Goal: Information Seeking & Learning: Find specific fact

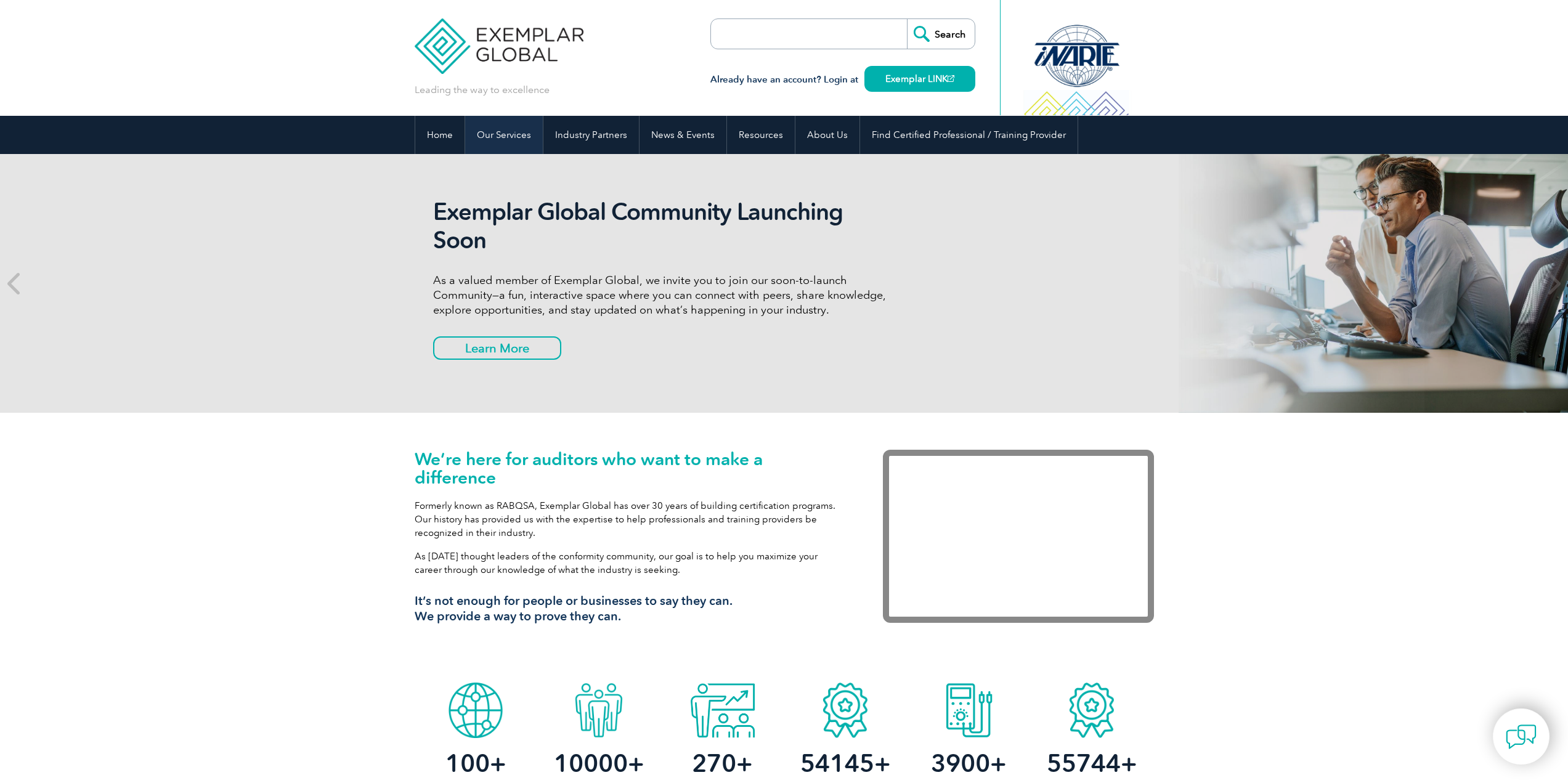
click at [503, 136] on link "Our Services" at bounding box center [504, 135] width 77 height 38
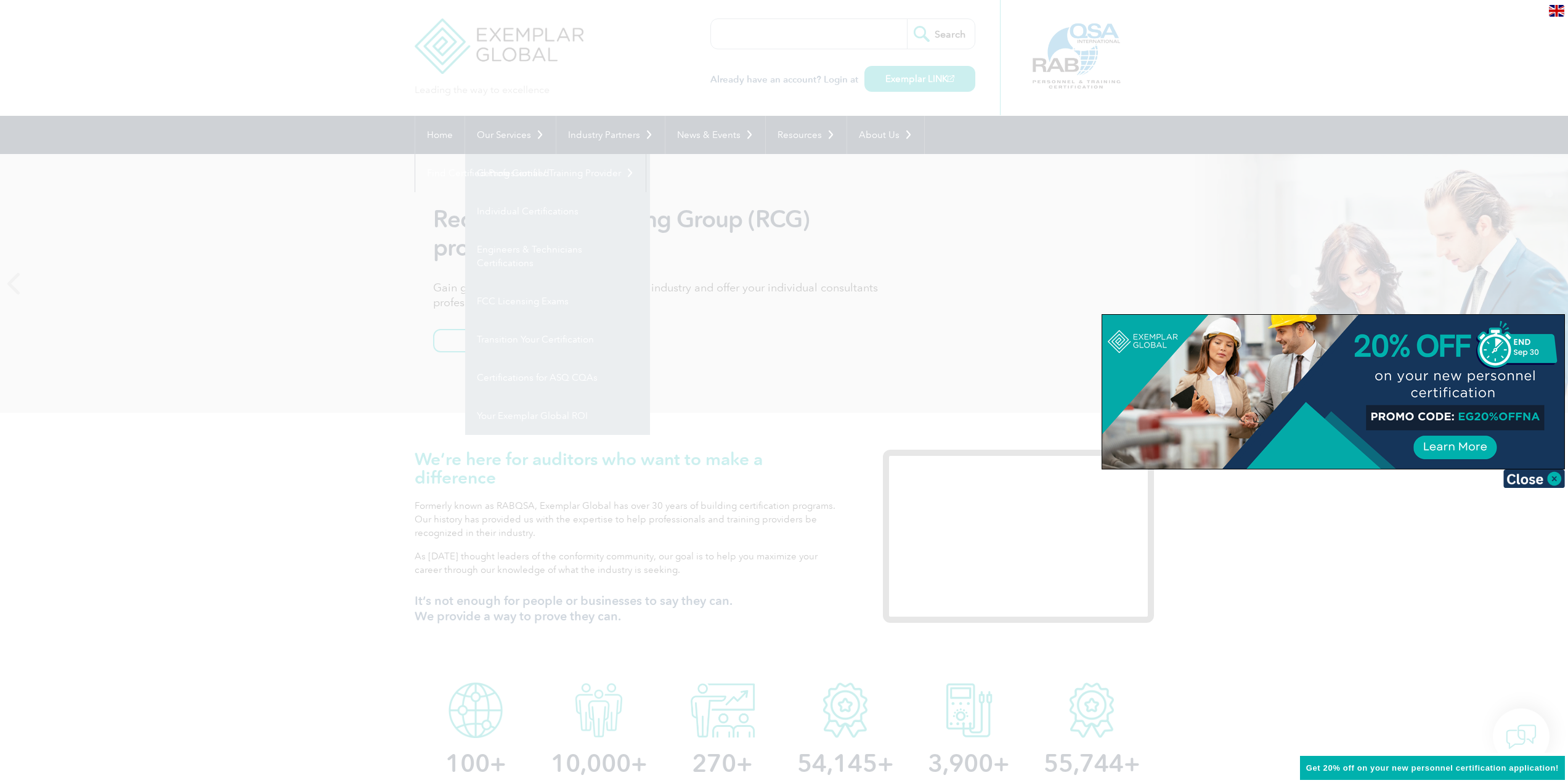
click at [947, 311] on div at bounding box center [784, 392] width 1568 height 783
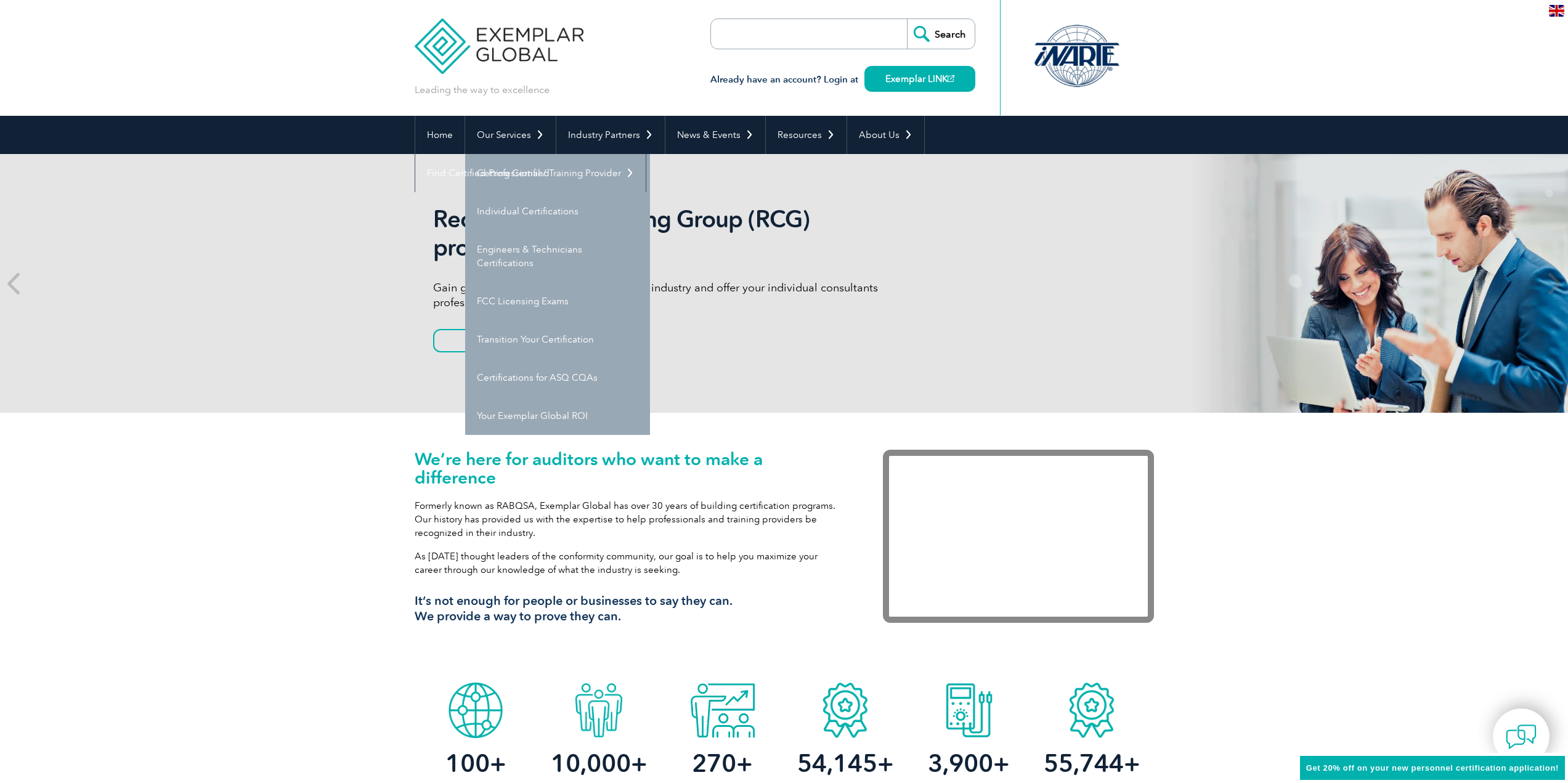
click at [809, 34] on input "search" at bounding box center [782, 34] width 130 height 29
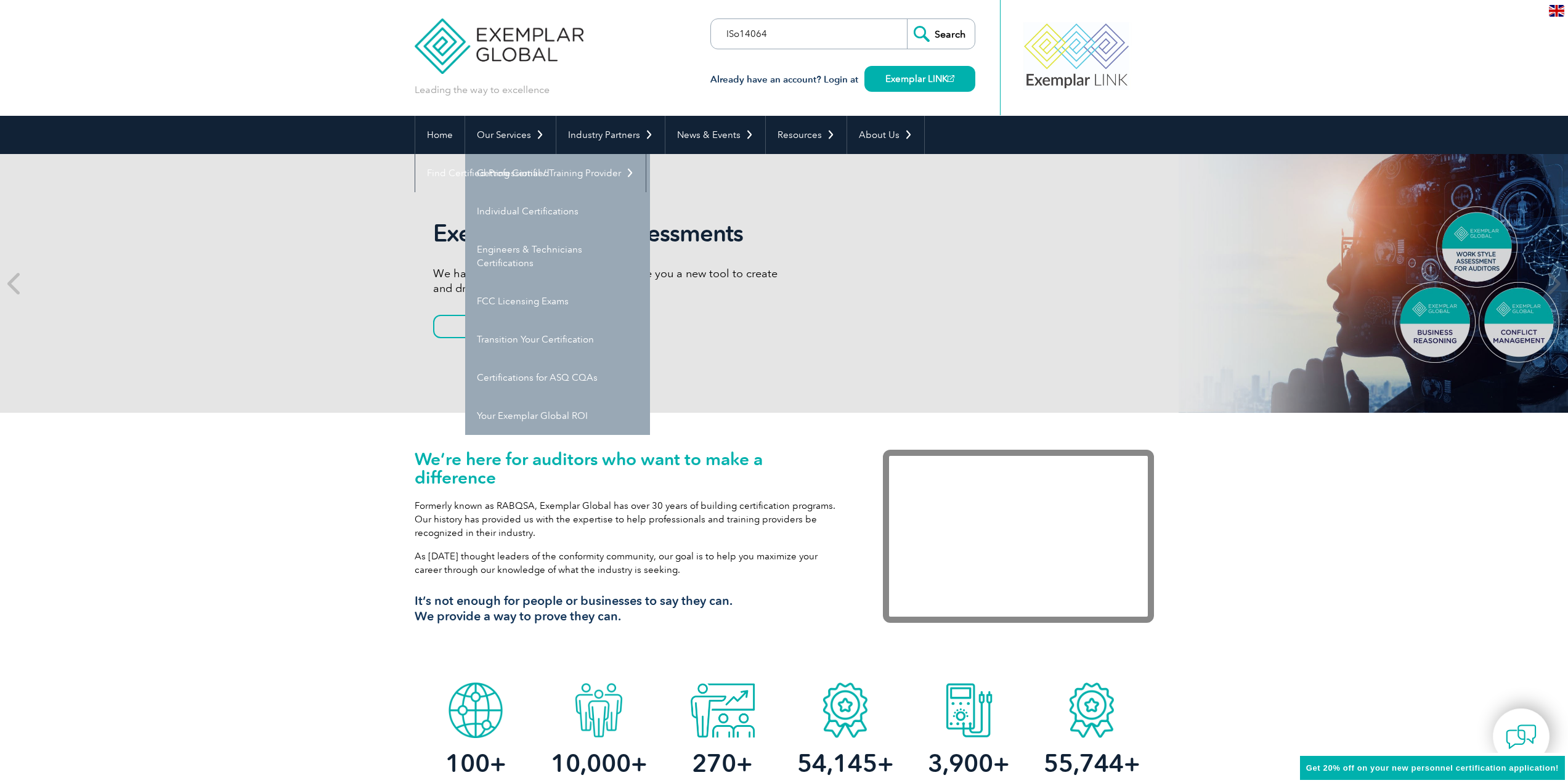
type input "ISo14064"
click at [907, 19] on input "Search" at bounding box center [941, 34] width 67 height 29
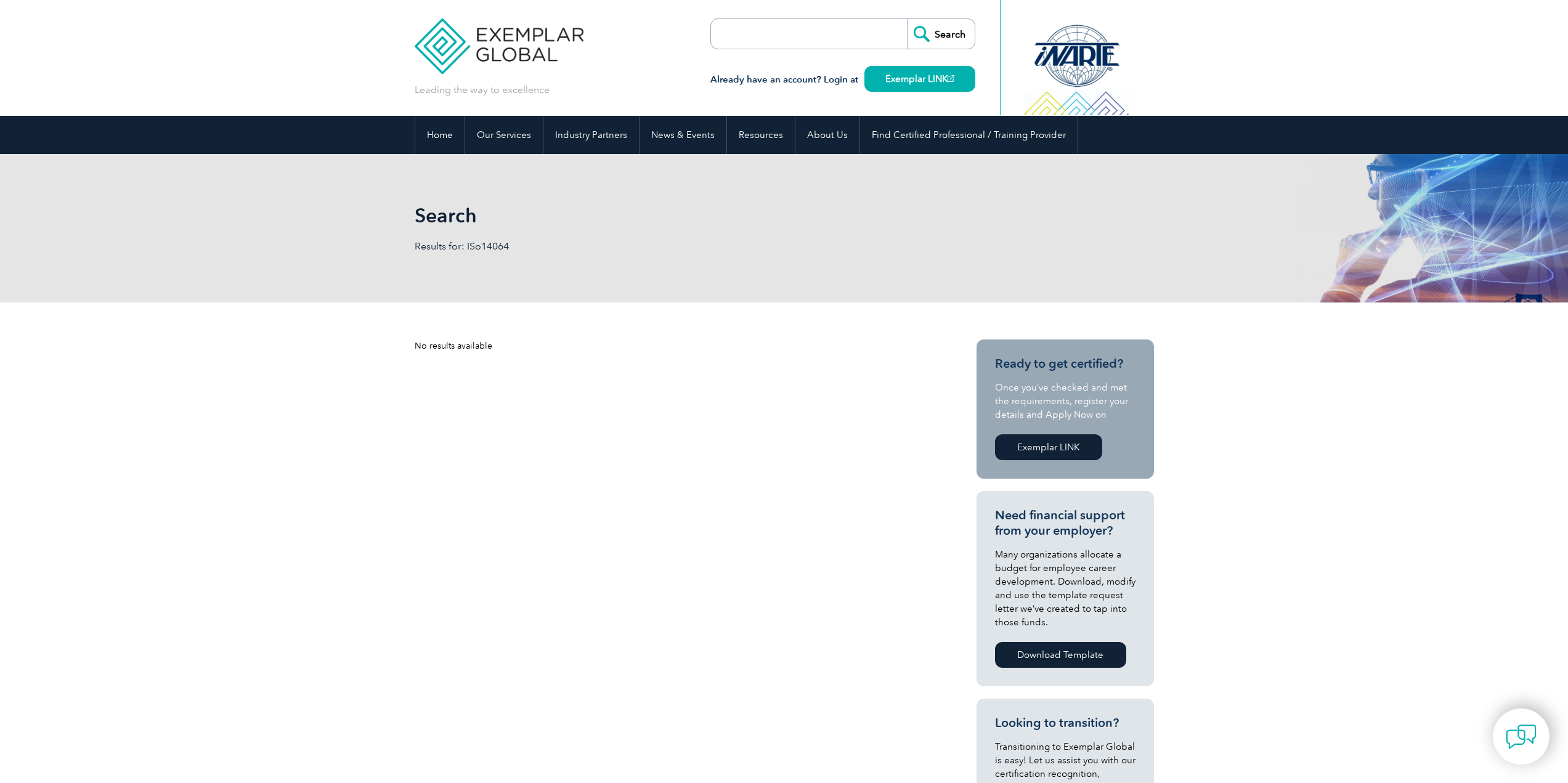
click at [768, 40] on input "search" at bounding box center [782, 34] width 130 height 29
type input "I"
type input "14065"
click at [907, 19] on input "Search" at bounding box center [941, 34] width 67 height 29
